Goal: Task Accomplishment & Management: Manage account settings

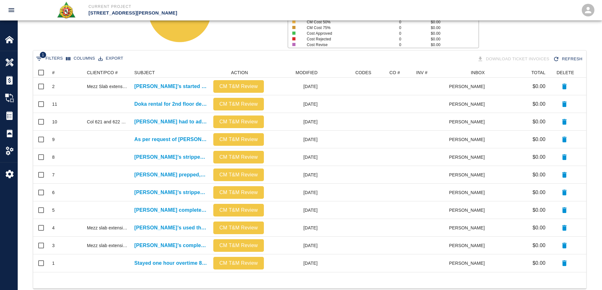
scroll to position [200, 548]
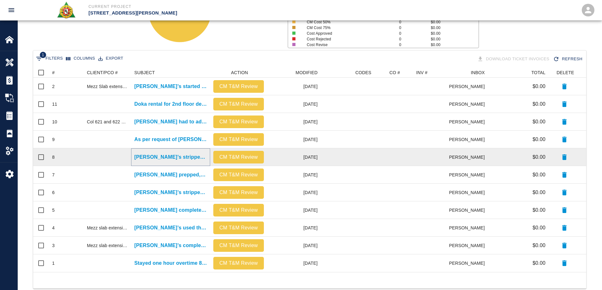
click at [181, 158] on p "[PERSON_NAME]’s stripped and reshored mezz slab extension ." at bounding box center [170, 157] width 73 height 8
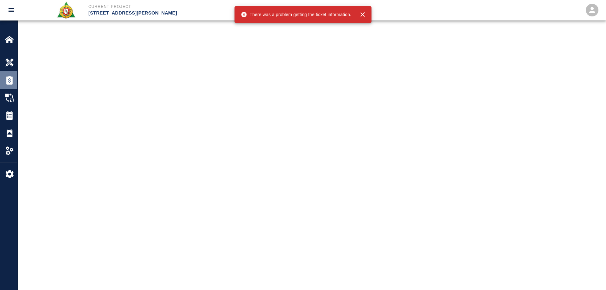
click at [13, 84] on img at bounding box center [9, 80] width 9 height 9
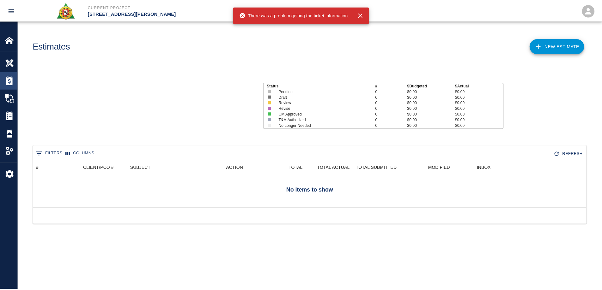
scroll to position [41, 553]
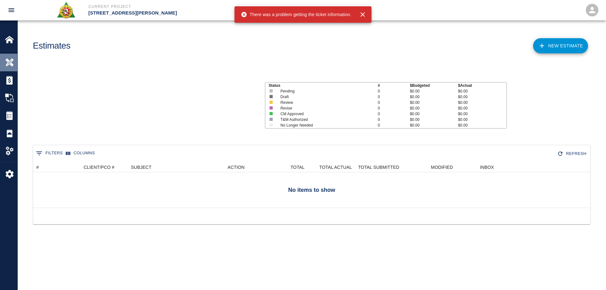
click at [10, 59] on img at bounding box center [9, 62] width 9 height 9
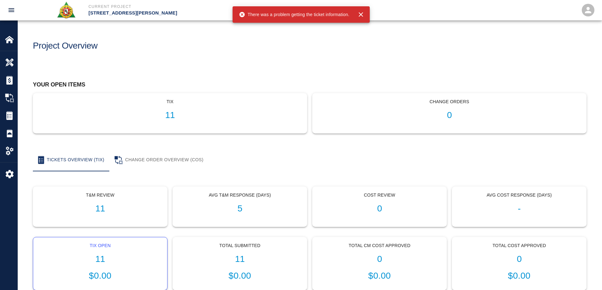
click at [105, 251] on div "Tix Open 11 $0.00" at bounding box center [100, 263] width 134 height 53
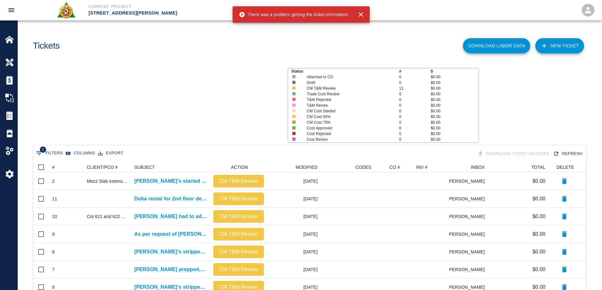
scroll to position [200, 548]
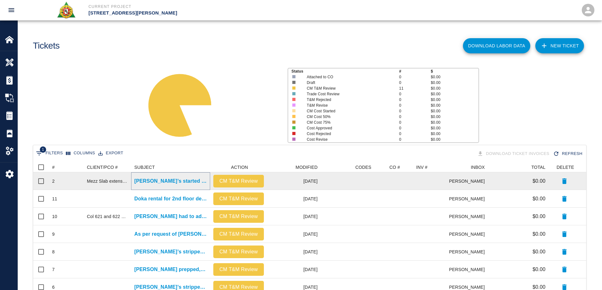
click at [162, 181] on p "[PERSON_NAME]’s started drilling dowels for added wall and and slab..." at bounding box center [170, 181] width 73 height 8
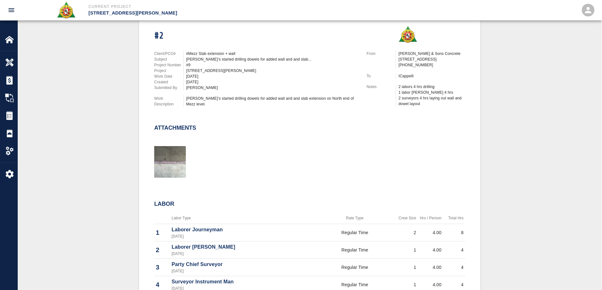
scroll to position [158, 0]
click at [162, 177] on img "button" at bounding box center [170, 161] width 32 height 32
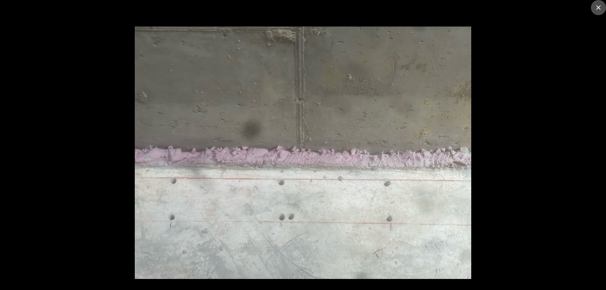
click at [596, 9] on icon "close" at bounding box center [599, 8] width 8 height 8
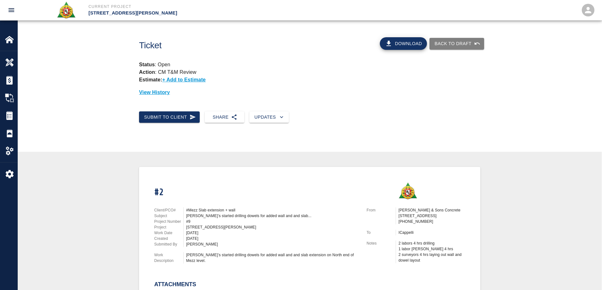
scroll to position [0, 0]
click at [13, 110] on div "Tickets" at bounding box center [8, 116] width 17 height 18
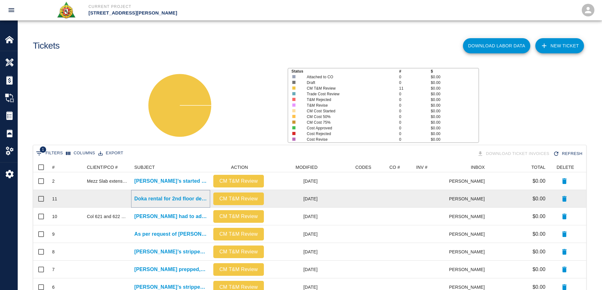
click at [156, 197] on p "Doka rental for 2nd floor deck . Scheduled to pour..." at bounding box center [170, 199] width 73 height 8
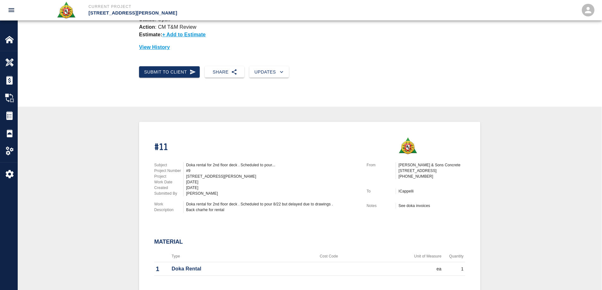
scroll to position [126, 0]
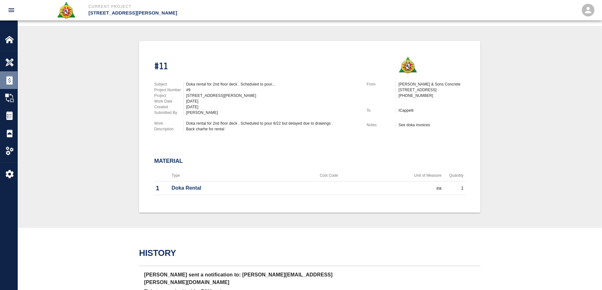
click at [9, 81] on img at bounding box center [9, 80] width 9 height 9
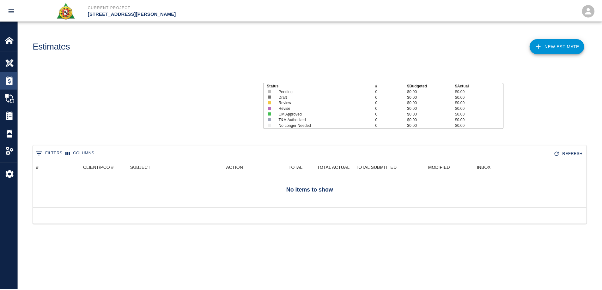
scroll to position [41, 553]
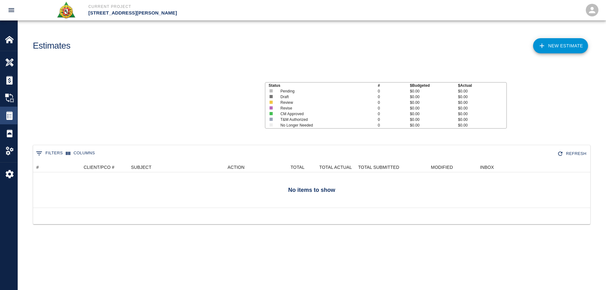
click at [13, 114] on img at bounding box center [9, 115] width 9 height 9
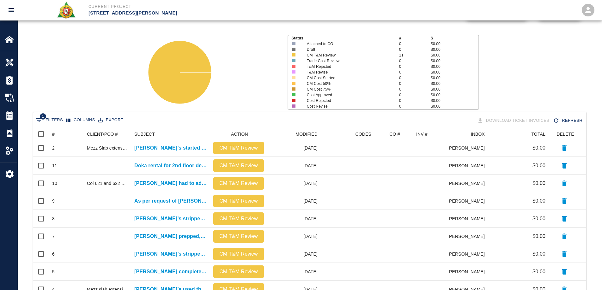
scroll to position [109, 0]
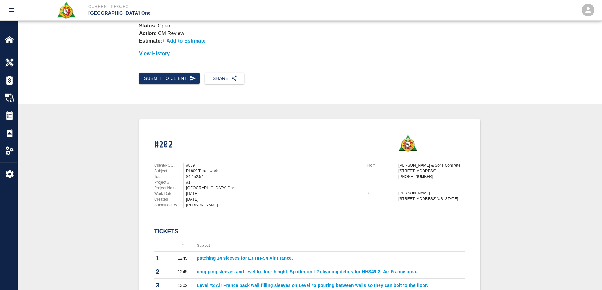
click at [332, 35] on p "Action : CM Review" at bounding box center [309, 34] width 341 height 8
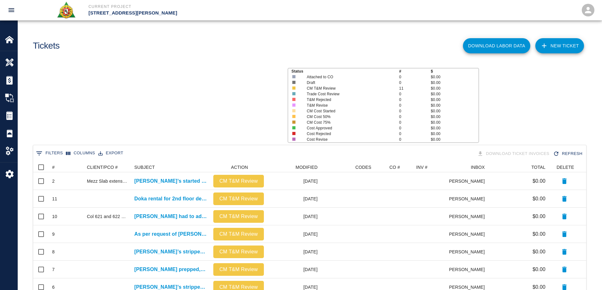
scroll to position [5, 5]
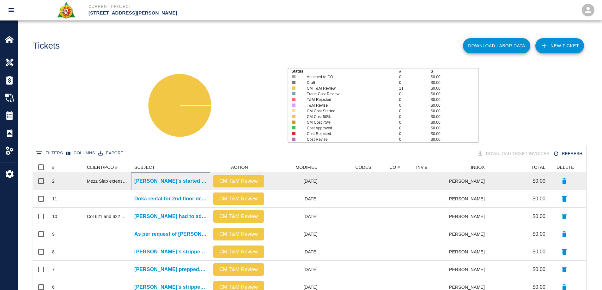
click at [165, 178] on p "[PERSON_NAME]’s started drilling dowels for added wall and and slab..." at bounding box center [170, 181] width 73 height 8
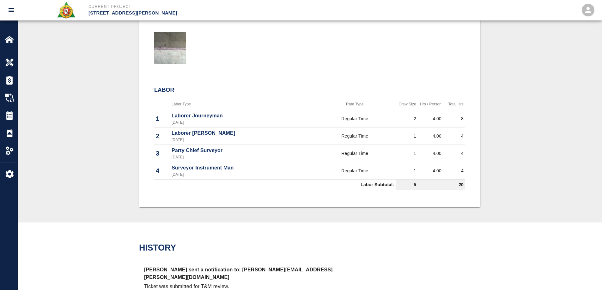
scroll to position [284, 0]
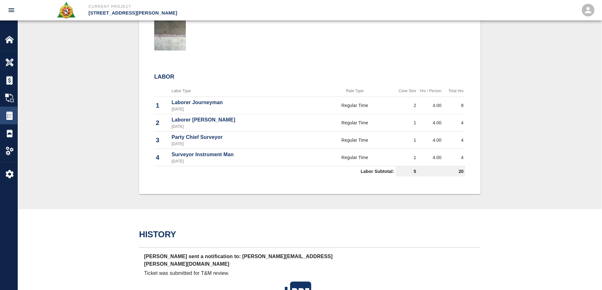
click at [14, 113] on div at bounding box center [14, 115] width 18 height 9
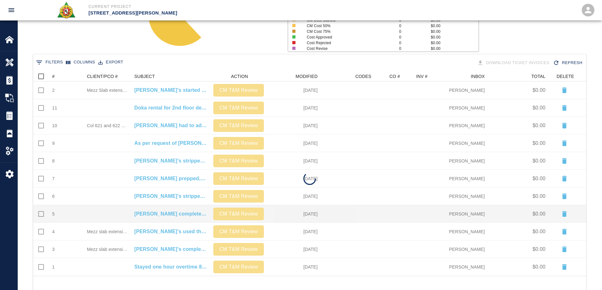
scroll to position [95, 0]
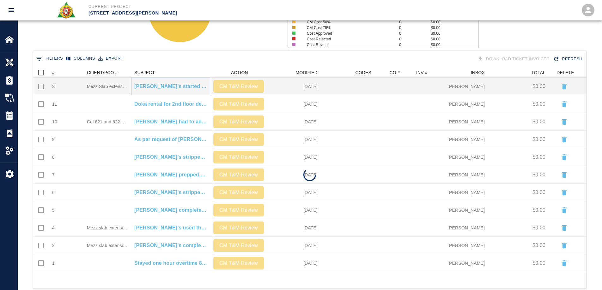
click at [146, 86] on p "[PERSON_NAME]’s started drilling dowels for added wall and and slab..." at bounding box center [170, 87] width 73 height 8
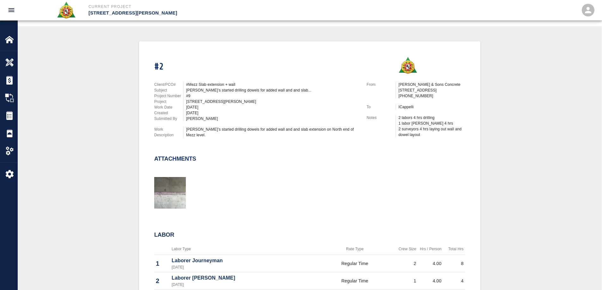
scroll to position [118, 0]
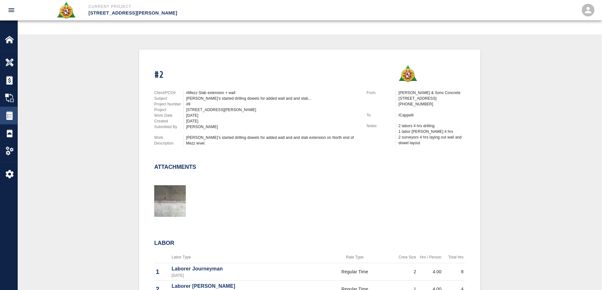
click at [8, 115] on img at bounding box center [9, 115] width 9 height 9
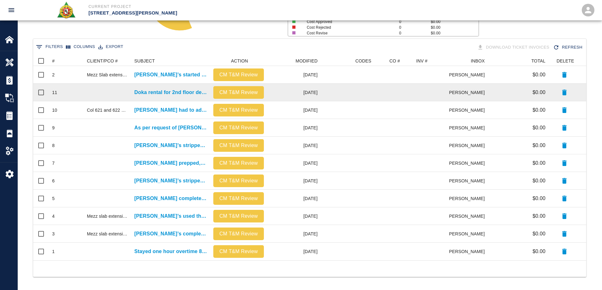
scroll to position [109, 0]
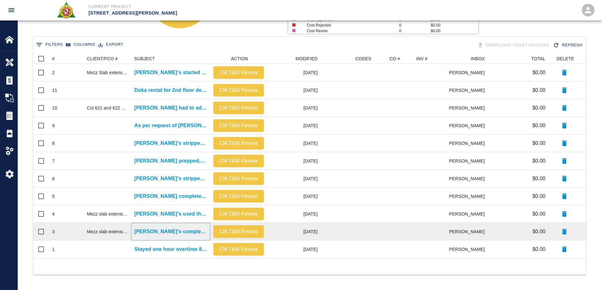
click at [187, 232] on p "[PERSON_NAME]’s completed drilling and epoxying wall dowels ." at bounding box center [170, 232] width 73 height 8
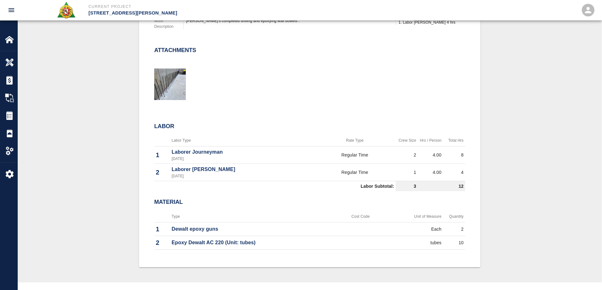
scroll to position [253, 0]
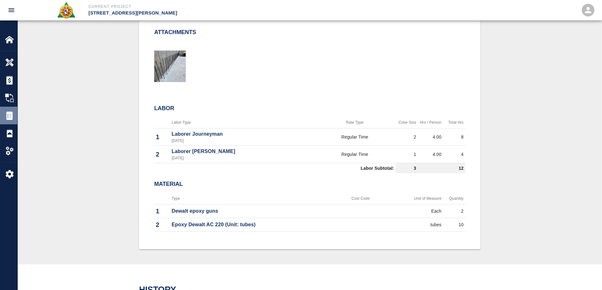
click at [7, 111] on div "Tickets" at bounding box center [8, 116] width 17 height 18
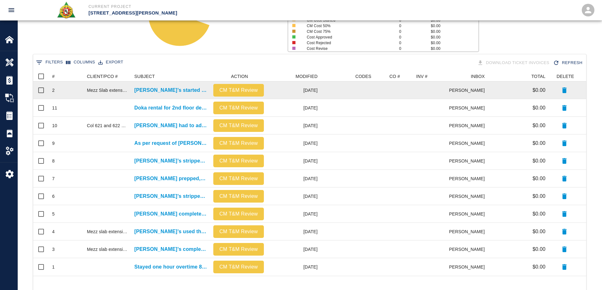
scroll to position [95, 0]
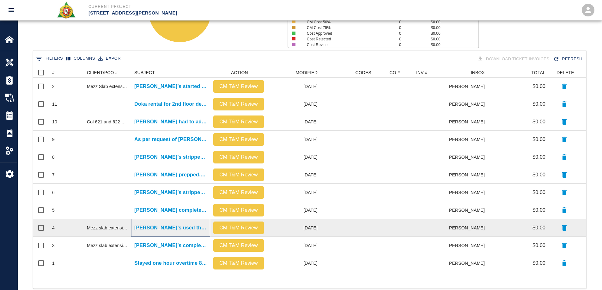
click at [165, 228] on p "[PERSON_NAME]’s used the crane to mobilize material for deck and..." at bounding box center [170, 228] width 73 height 8
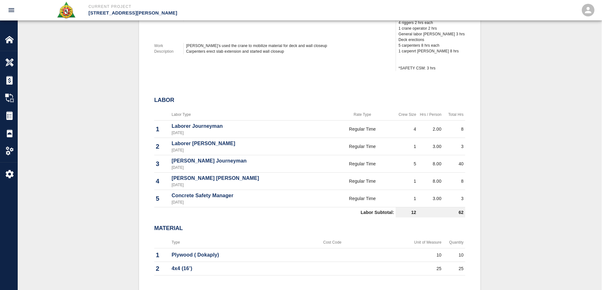
scroll to position [253, 0]
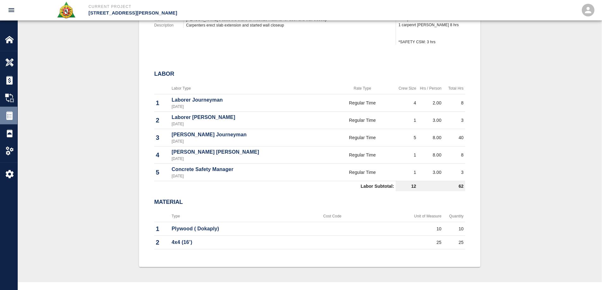
click at [8, 111] on div "Tickets" at bounding box center [8, 116] width 17 height 18
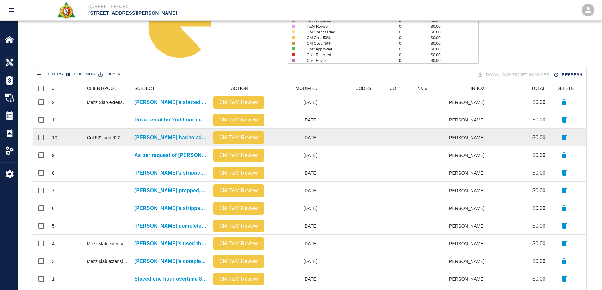
scroll to position [95, 0]
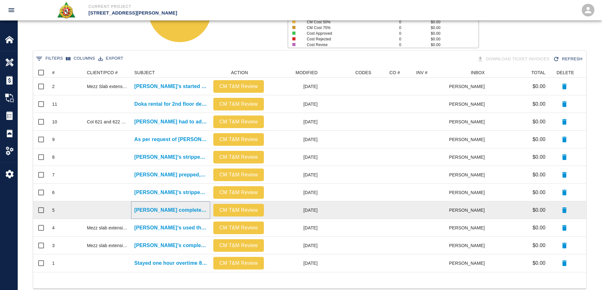
click at [167, 210] on p "[PERSON_NAME] completed Closing up the wall and also poured the..." at bounding box center [170, 211] width 73 height 8
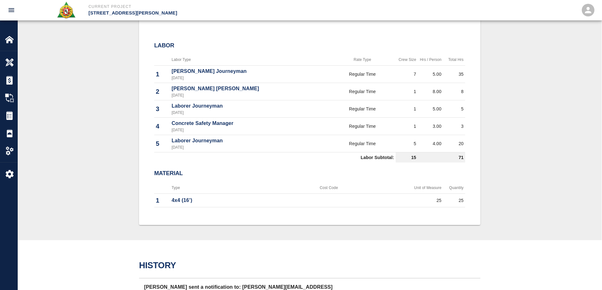
scroll to position [379, 0]
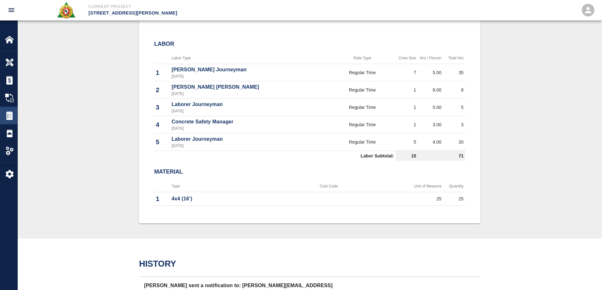
click at [9, 116] on img at bounding box center [9, 115] width 9 height 9
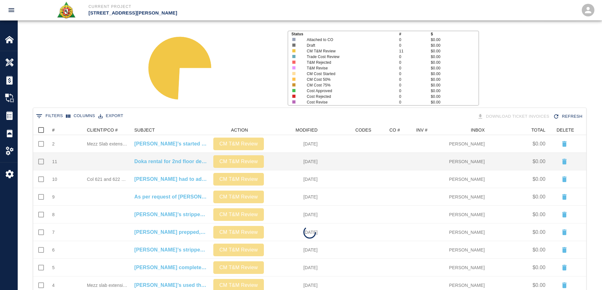
scroll to position [109, 0]
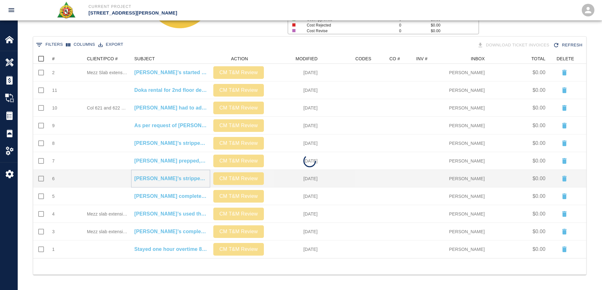
click at [164, 178] on p "[PERSON_NAME]’s stripped formwork from added wall supported mezz level." at bounding box center [170, 179] width 73 height 8
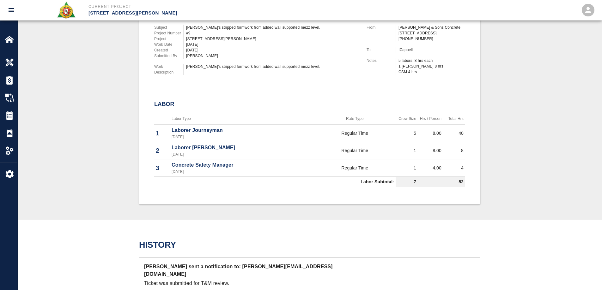
scroll to position [189, 0]
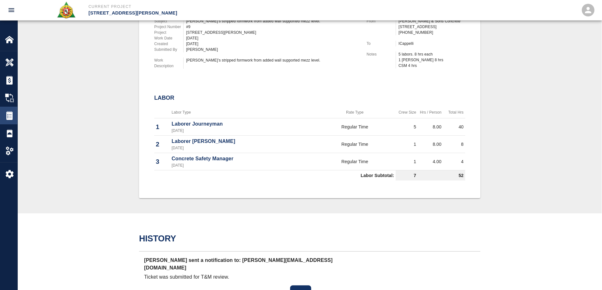
click at [12, 117] on img at bounding box center [9, 115] width 9 height 9
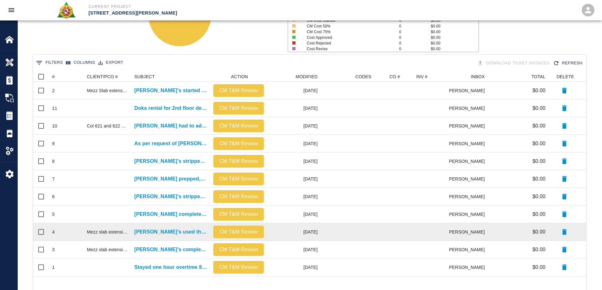
scroll to position [95, 0]
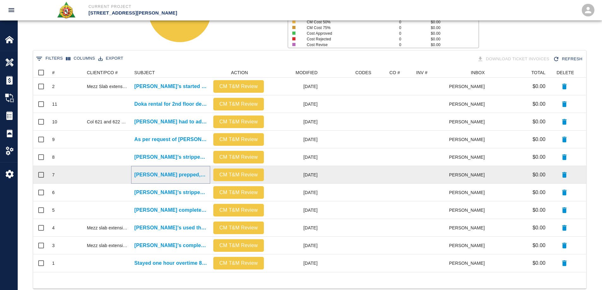
click at [170, 173] on p "[PERSON_NAME] prepped, cleaned and poured extended mezz level slab...." at bounding box center [170, 175] width 73 height 8
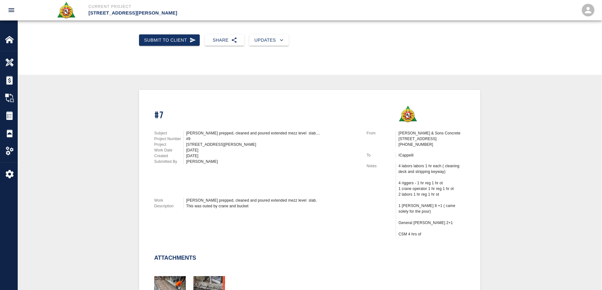
scroll to position [63, 0]
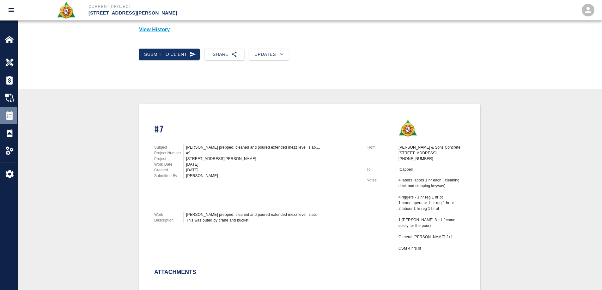
click at [14, 118] on div at bounding box center [14, 115] width 18 height 9
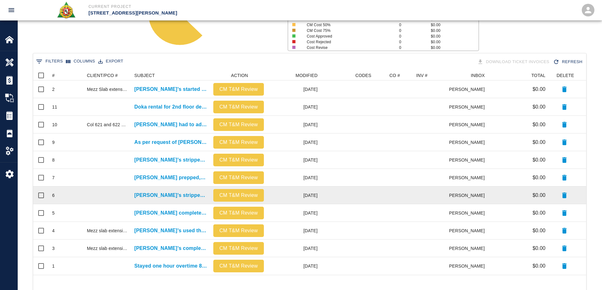
scroll to position [95, 0]
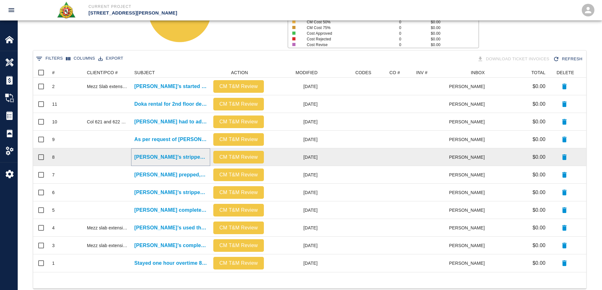
click at [167, 157] on p "[PERSON_NAME]’s stripped and reshored mezz slab extension ." at bounding box center [170, 157] width 73 height 8
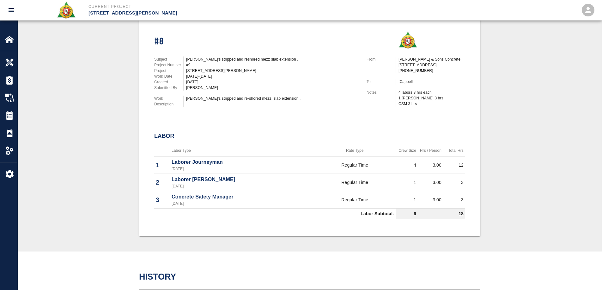
scroll to position [158, 0]
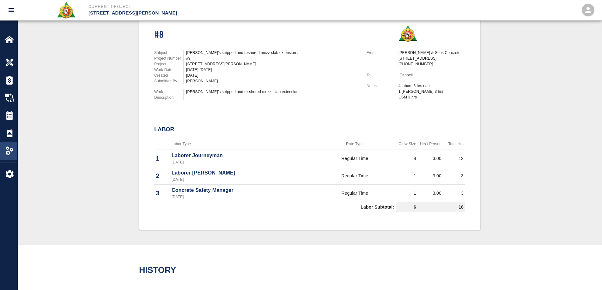
click at [10, 147] on img at bounding box center [9, 151] width 9 height 9
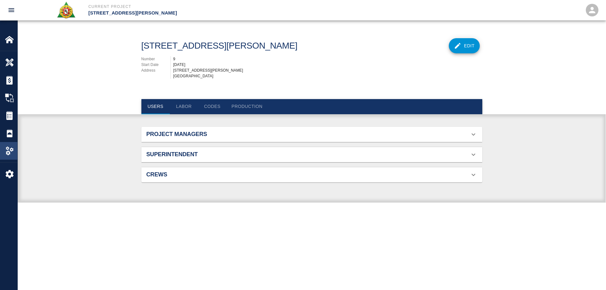
scroll to position [41, 326]
click at [185, 111] on button "Labor" at bounding box center [184, 106] width 28 height 15
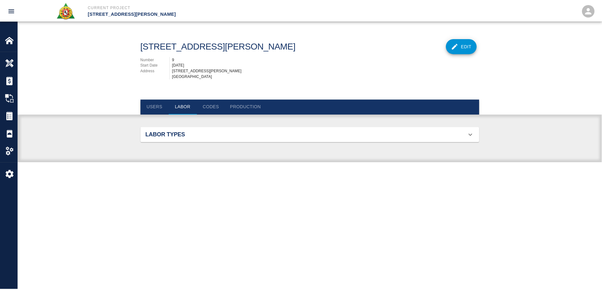
scroll to position [200, 326]
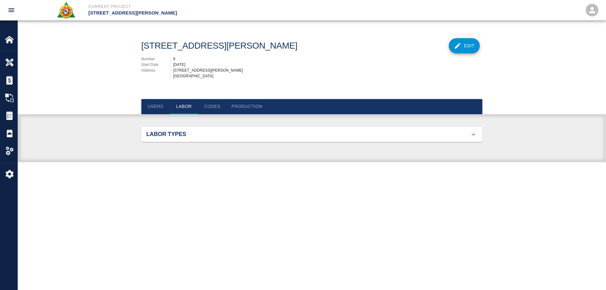
click at [190, 142] on div "Labor Types" at bounding box center [311, 134] width 341 height 15
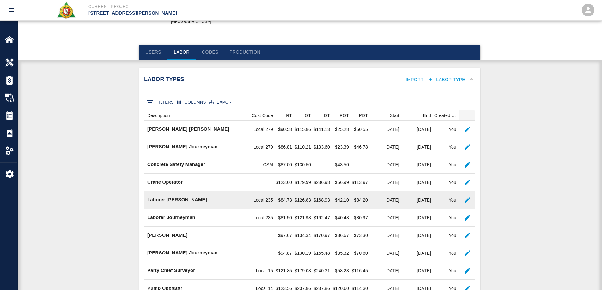
scroll to position [122, 0]
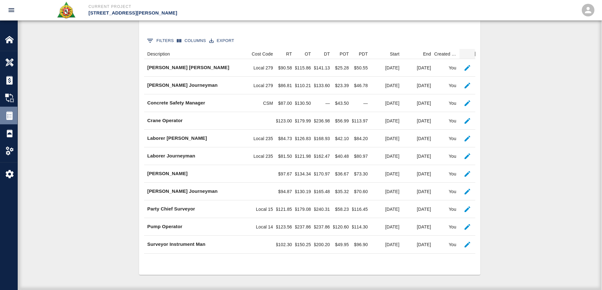
click at [12, 118] on img at bounding box center [9, 115] width 9 height 9
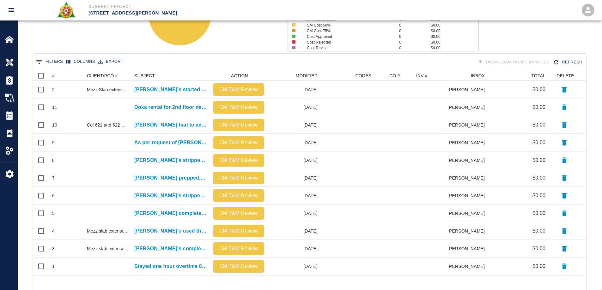
scroll to position [95, 0]
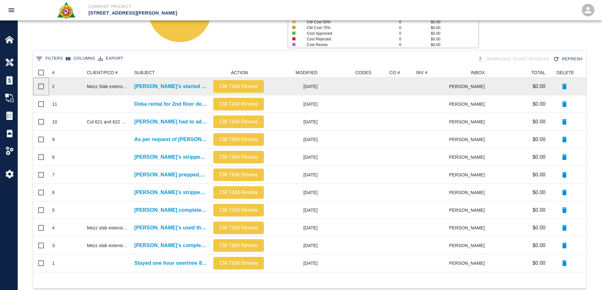
click at [44, 86] on input "Select row" at bounding box center [40, 86] width 13 height 13
checkbox input "true"
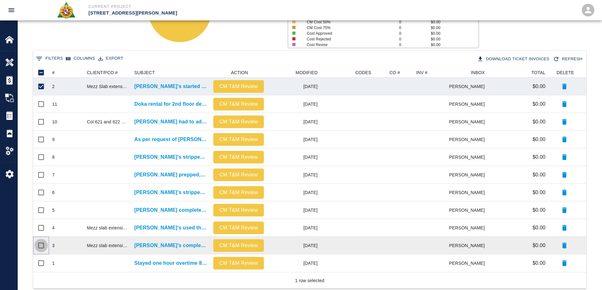
click at [42, 248] on input "Select row" at bounding box center [40, 245] width 13 height 13
checkbox input "true"
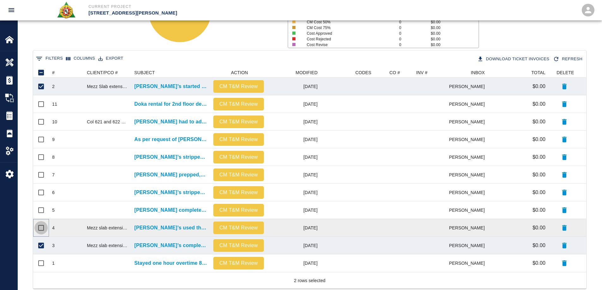
click at [41, 228] on input "Select row" at bounding box center [40, 227] width 13 height 13
checkbox input "true"
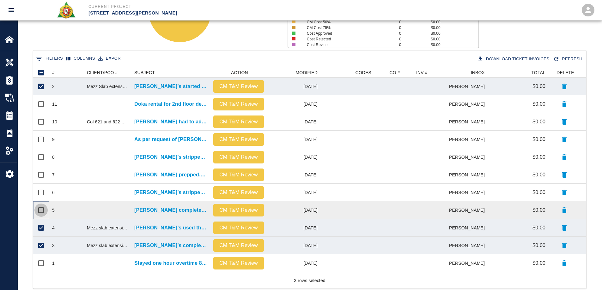
click at [42, 209] on input "Select row" at bounding box center [40, 210] width 13 height 13
checkbox input "true"
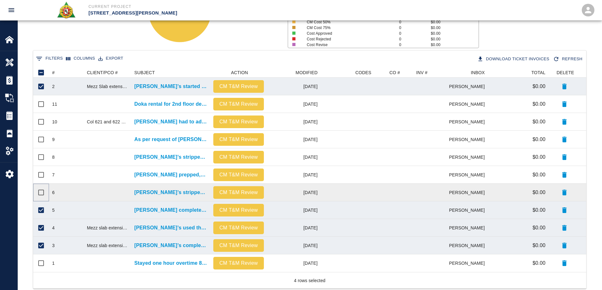
click at [42, 192] on input "Select row" at bounding box center [40, 192] width 13 height 13
checkbox input "true"
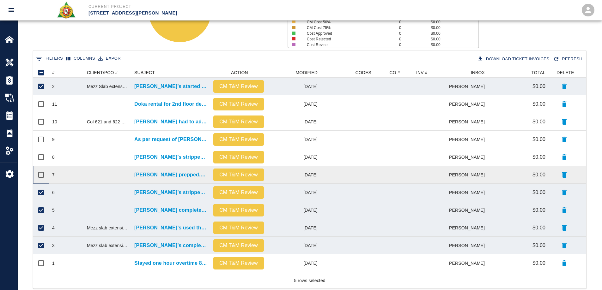
click at [43, 176] on input "Select row" at bounding box center [40, 174] width 13 height 13
checkbox input "true"
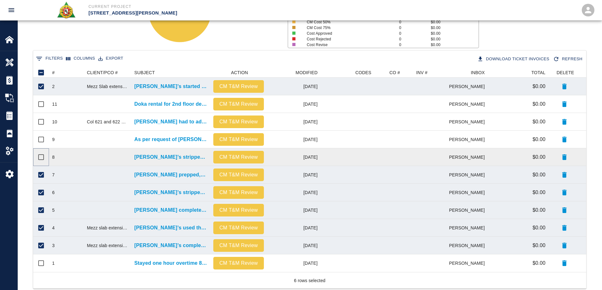
click at [44, 159] on input "Select row" at bounding box center [40, 157] width 13 height 13
checkbox input "true"
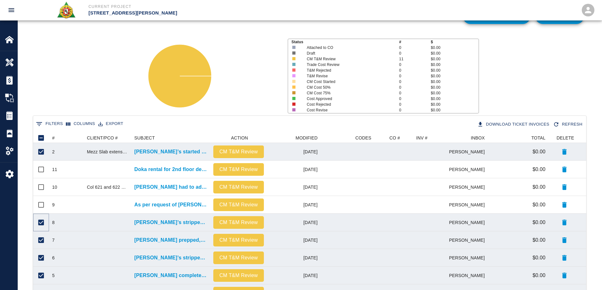
scroll to position [0, 0]
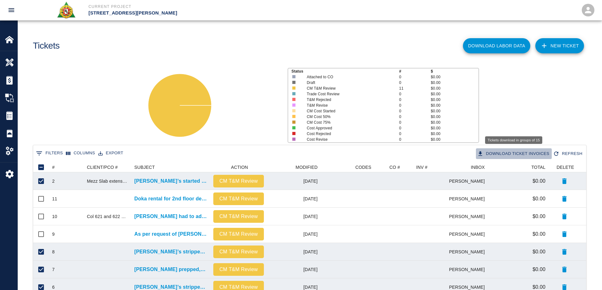
click at [525, 153] on button "Download Ticket Invoices" at bounding box center [514, 153] width 76 height 11
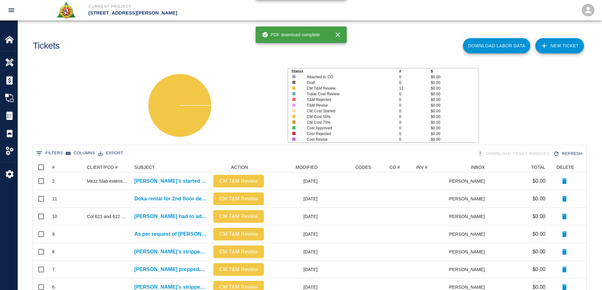
checkbox input "false"
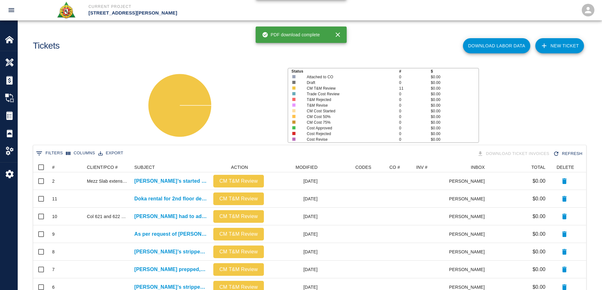
checkbox input "false"
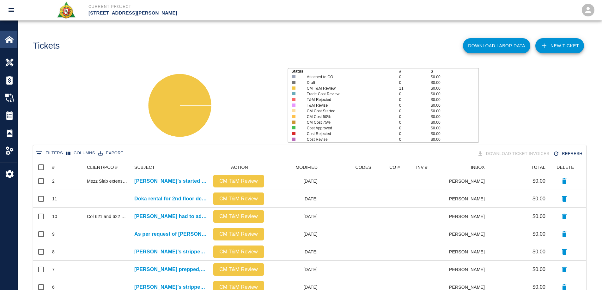
click at [10, 39] on img at bounding box center [9, 39] width 9 height 9
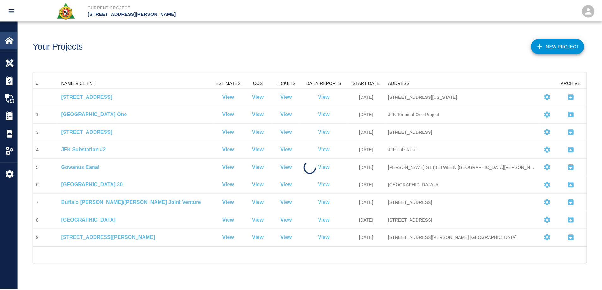
scroll to position [165, 553]
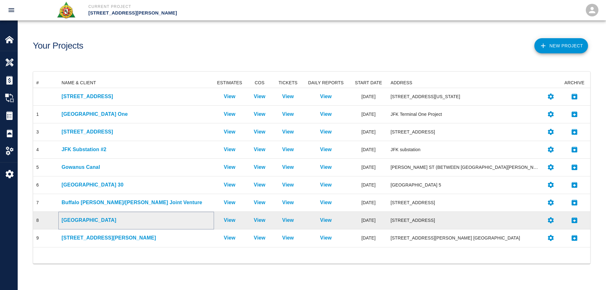
click at [88, 221] on p "Belmont Race Park" at bounding box center [136, 221] width 149 height 8
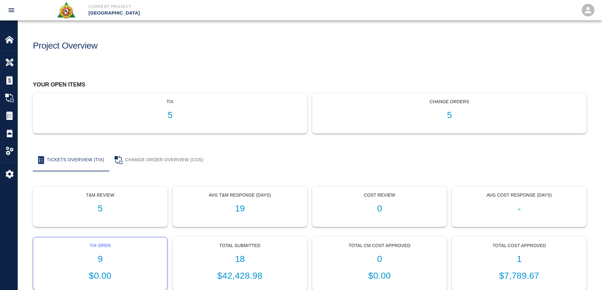
click at [96, 251] on div "Tix Open 9 $0.00" at bounding box center [100, 263] width 134 height 53
